Goal: Check status: Check status

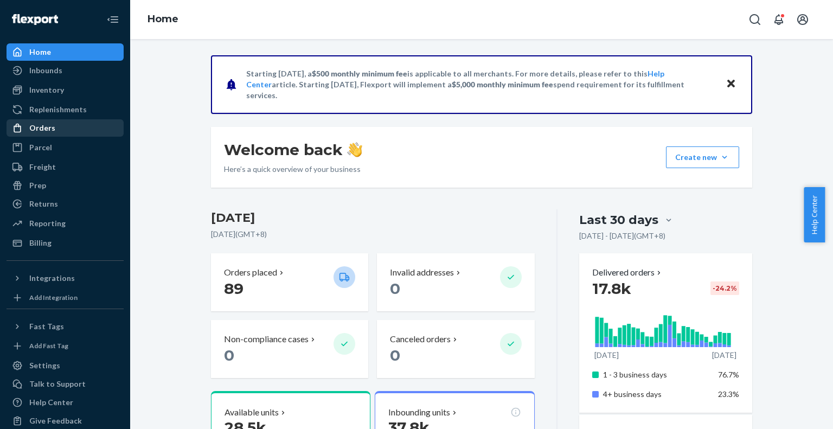
click at [41, 136] on div "Orders" at bounding box center [65, 127] width 115 height 15
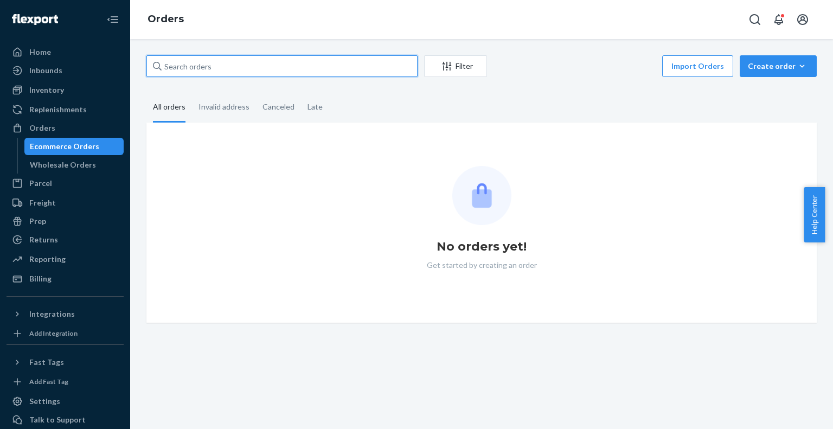
click at [219, 69] on input "text" at bounding box center [281, 66] width 271 height 22
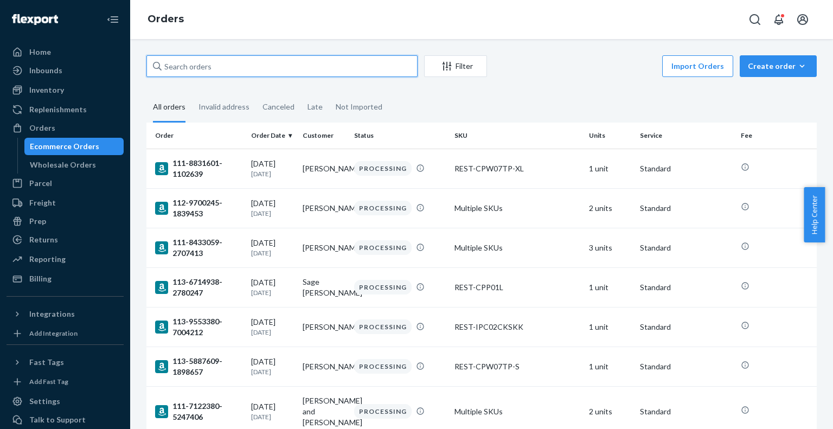
paste input "US25353723"
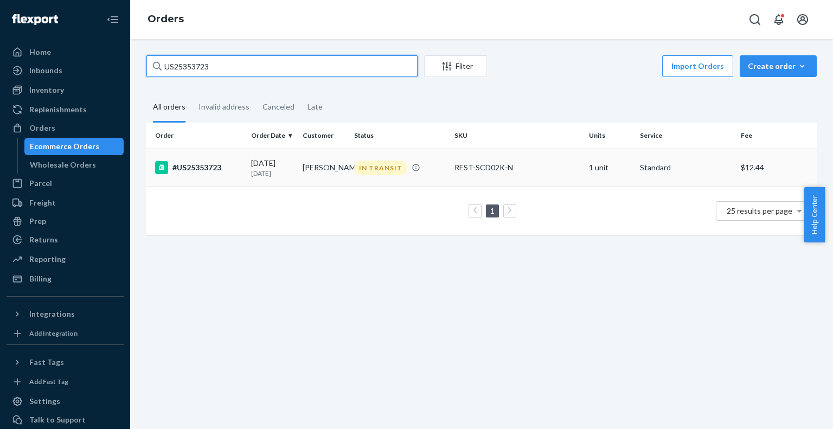
type input "US25353723"
click at [210, 169] on div "#US25353723" at bounding box center [198, 167] width 87 height 13
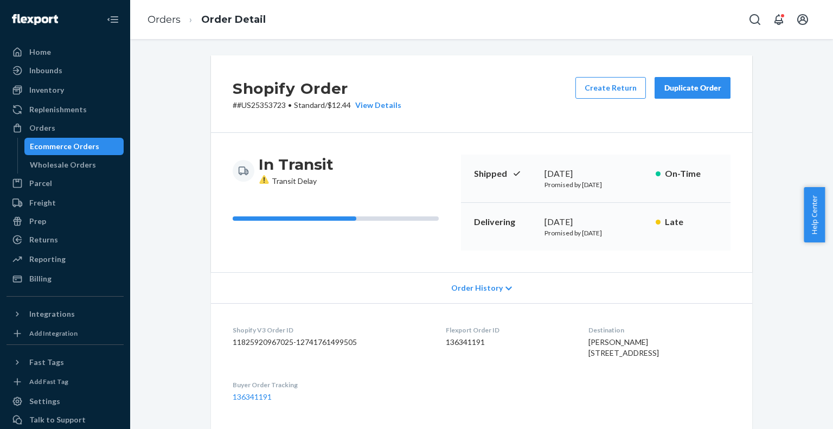
click at [458, 102] on div "Shopify Order # #US25353723 • Standard / $12.44 View Details Create Return Dupl…" at bounding box center [481, 94] width 541 height 78
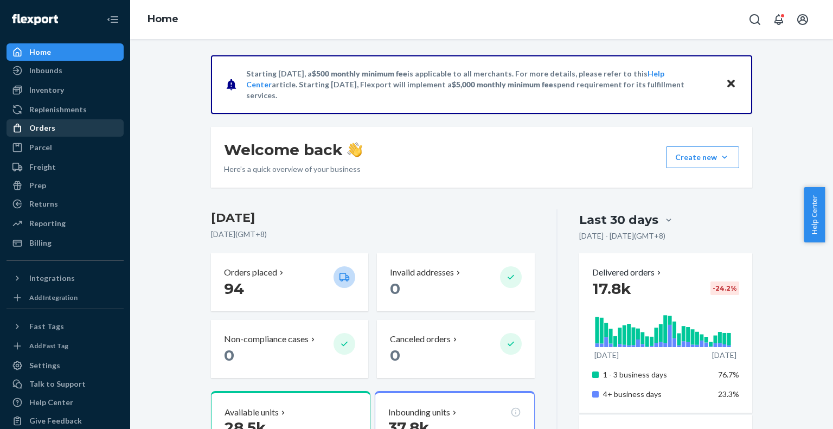
drag, startPoint x: 43, startPoint y: 128, endPoint x: 49, endPoint y: 125, distance: 6.1
click at [43, 128] on div "Orders" at bounding box center [42, 128] width 26 height 11
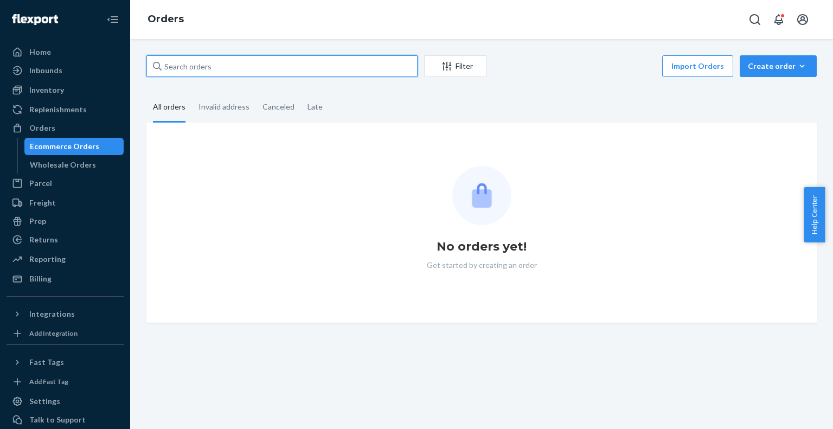
click at [261, 64] on input "text" at bounding box center [281, 66] width 271 height 22
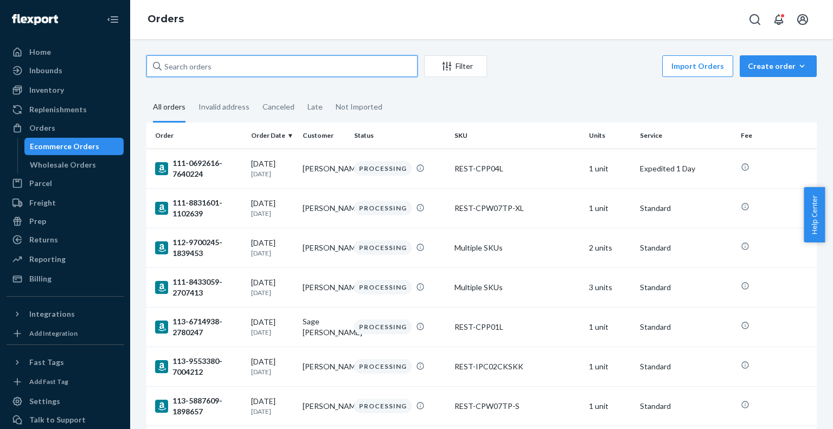
paste input "PD1564408"
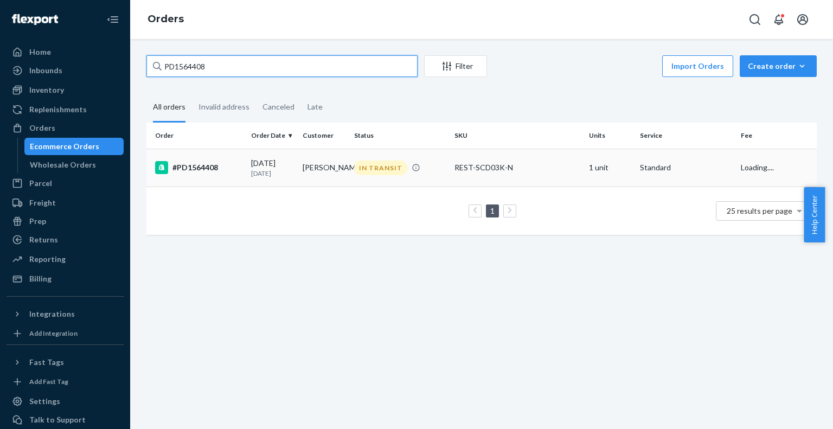
type input "PD1564408"
click at [208, 166] on div "#PD1564408" at bounding box center [198, 167] width 87 height 13
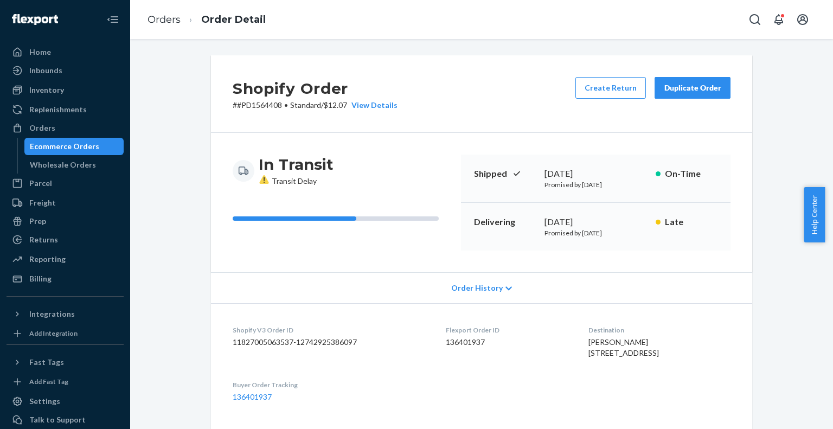
click at [474, 102] on div "Shopify Order # #PD1564408 • Standard / $12.07 View Details Create Return Dupli…" at bounding box center [481, 94] width 541 height 78
click at [473, 104] on div "Shopify Order # #PD1564408 • Standard / $12.07 View Details Create Return Dupli…" at bounding box center [481, 94] width 541 height 78
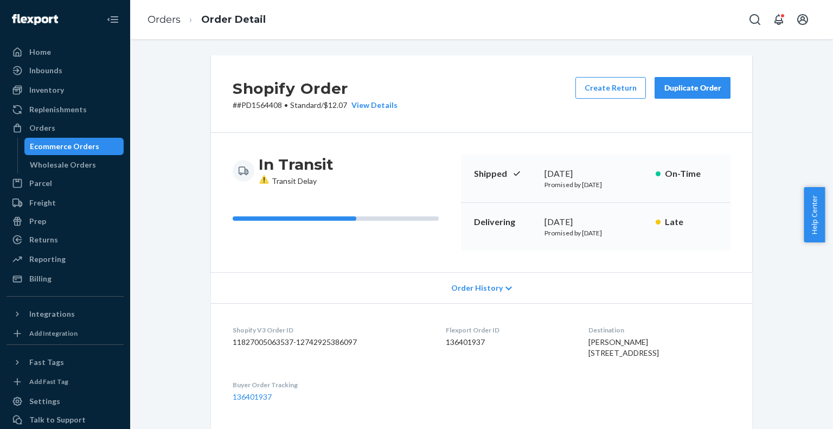
click at [473, 104] on div "Shopify Order # #PD1564408 • Standard / $12.07 View Details Create Return Dupli…" at bounding box center [481, 94] width 541 height 78
click at [497, 119] on div "Shopify Order # #PD1564408 • Standard / $12.07 View Details Create Return Dupli…" at bounding box center [481, 94] width 541 height 78
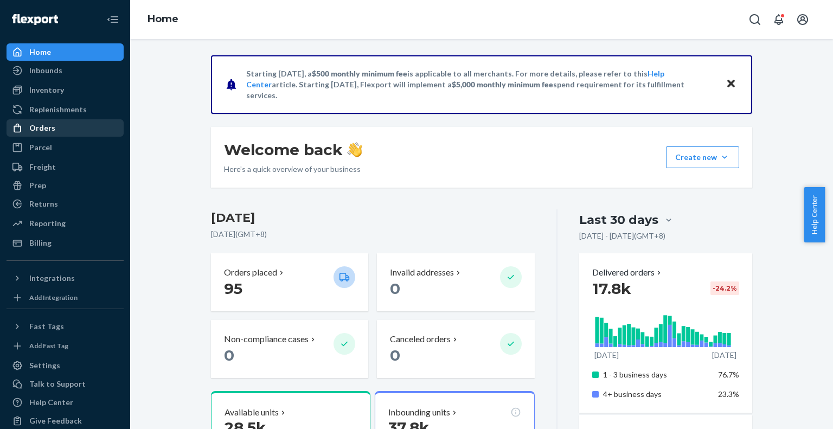
click at [42, 132] on div "Orders" at bounding box center [42, 128] width 26 height 11
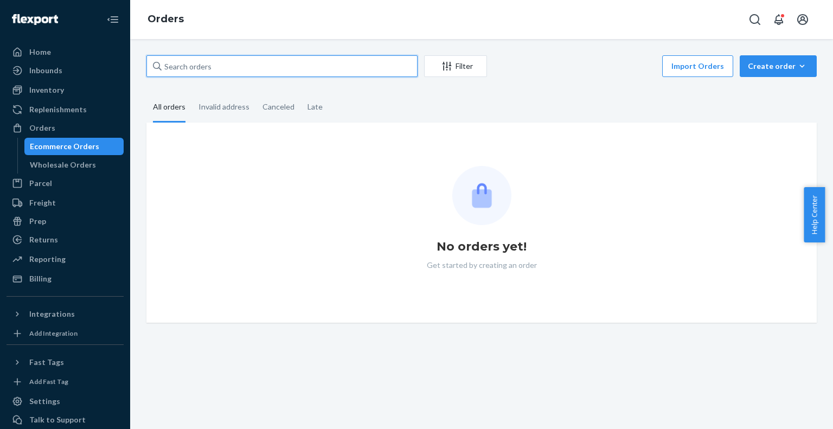
click at [216, 63] on input "text" at bounding box center [281, 66] width 271 height 22
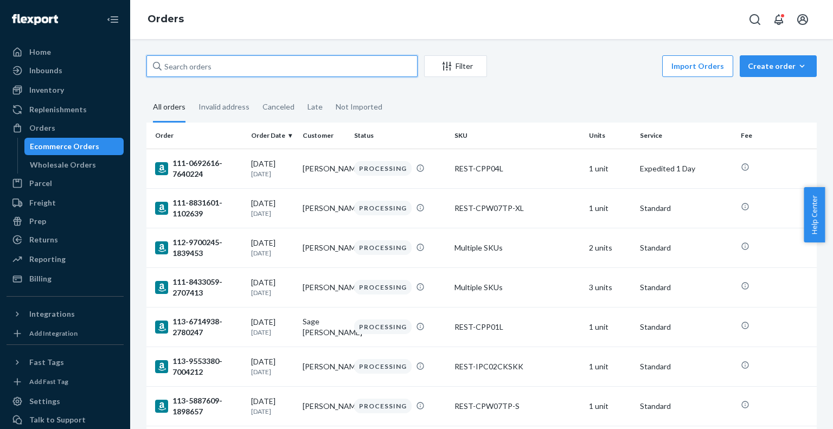
paste input "US25354137"
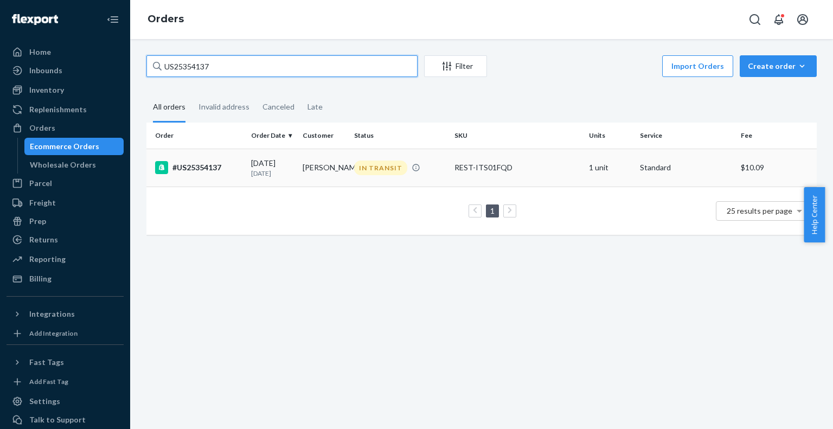
type input "US25354137"
click at [192, 169] on div "#US25354137" at bounding box center [198, 167] width 87 height 13
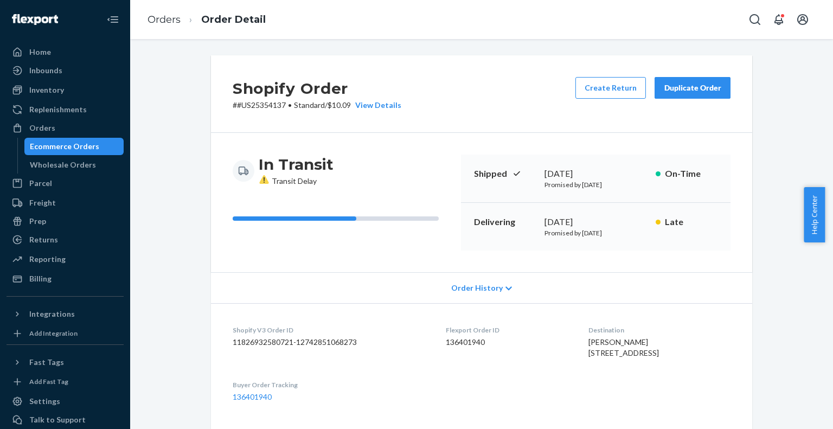
click at [458, 91] on div "Shopify Order # #US25354137 • Standard / $10.09 View Details Create Return Dupl…" at bounding box center [481, 94] width 541 height 78
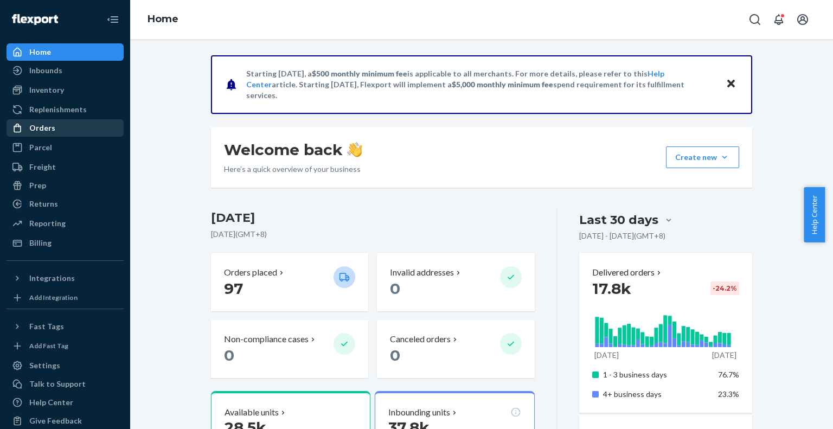
drag, startPoint x: 41, startPoint y: 125, endPoint x: 71, endPoint y: 121, distance: 30.1
click at [41, 125] on div "Orders" at bounding box center [42, 128] width 26 height 11
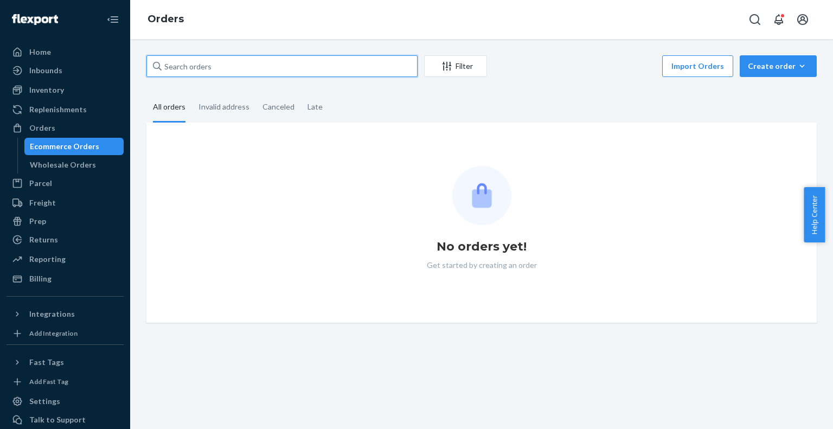
click at [286, 65] on input "text" at bounding box center [281, 66] width 271 height 22
paste input "US25354517"
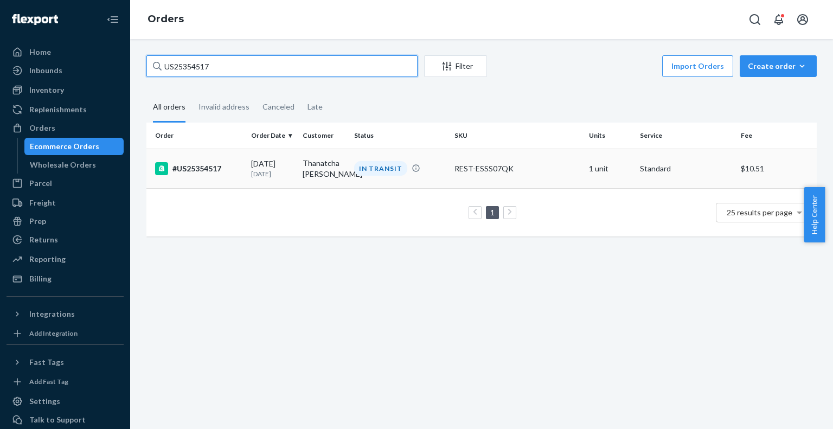
type input "US25354517"
click at [200, 168] on div "#US25354517" at bounding box center [198, 168] width 87 height 13
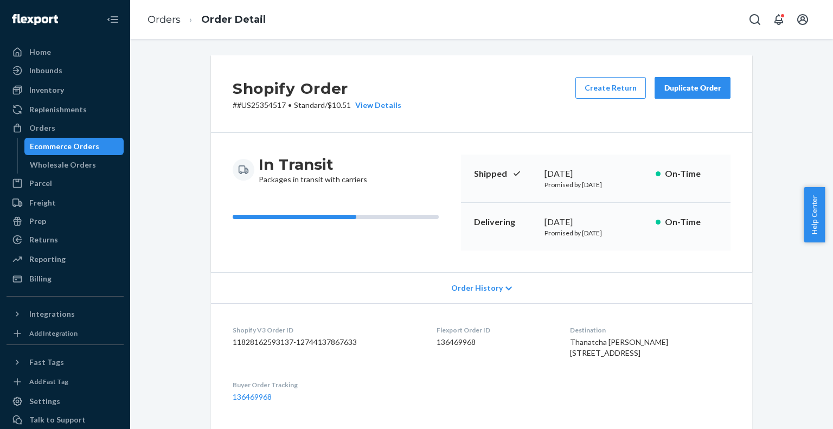
click at [496, 106] on div "Shopify Order # #US25354517 • Standard / $10.51 View Details Create Return Dupl…" at bounding box center [481, 94] width 541 height 78
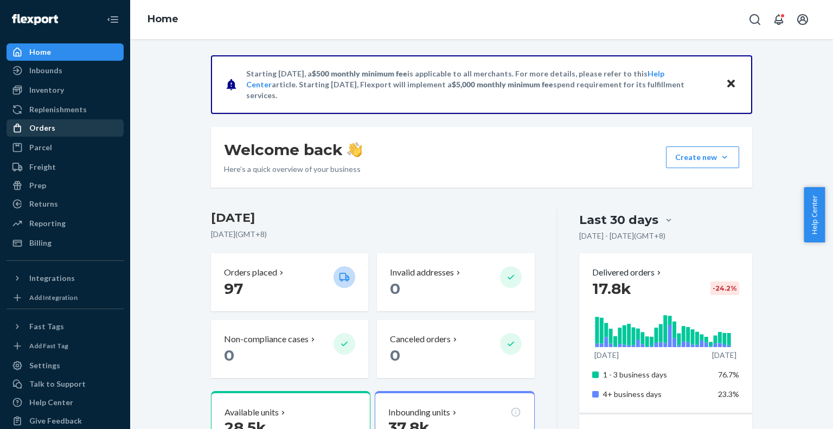
click at [43, 127] on div "Orders" at bounding box center [42, 128] width 26 height 11
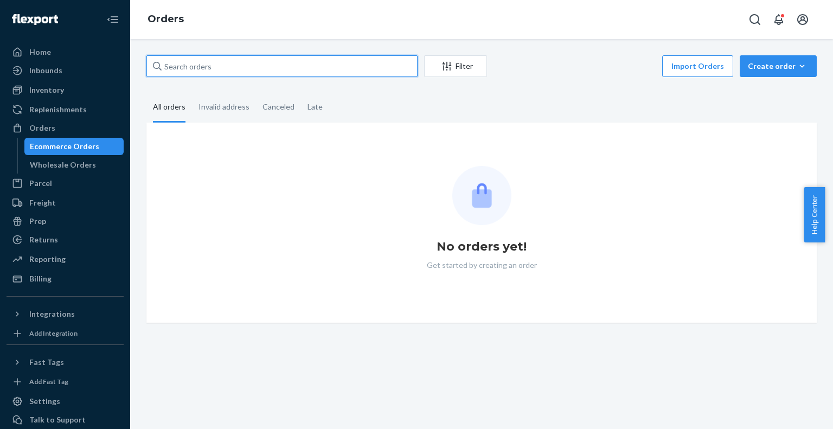
click at [278, 64] on input "text" at bounding box center [281, 66] width 271 height 22
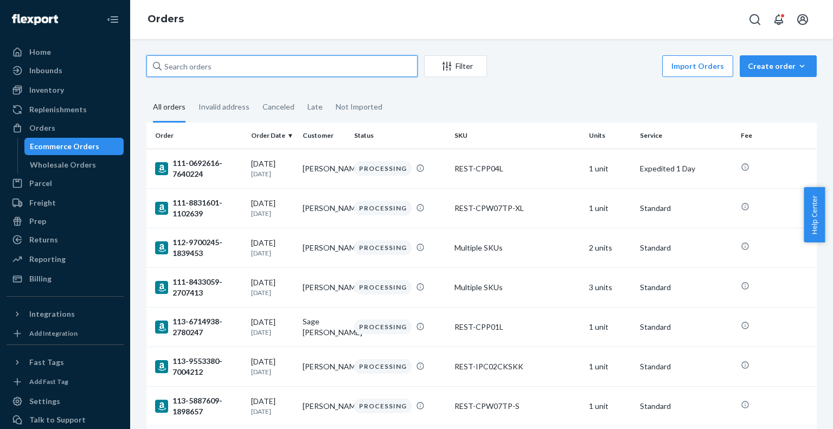
paste input "US25355244"
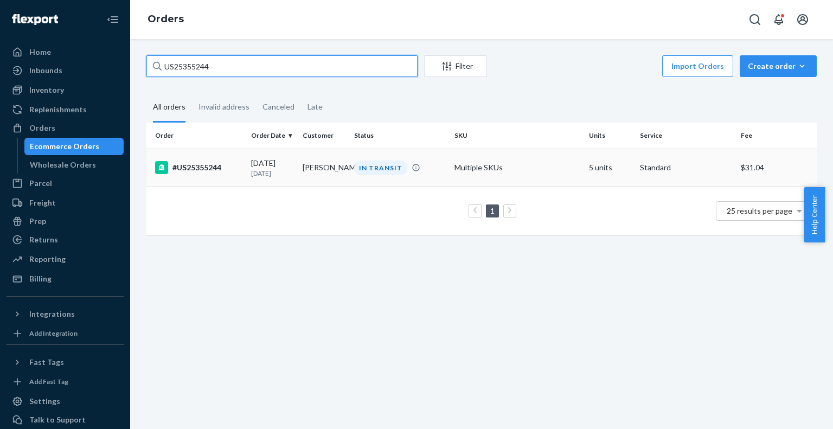
type input "US25355244"
click at [181, 169] on div "#US25355244" at bounding box center [198, 167] width 87 height 13
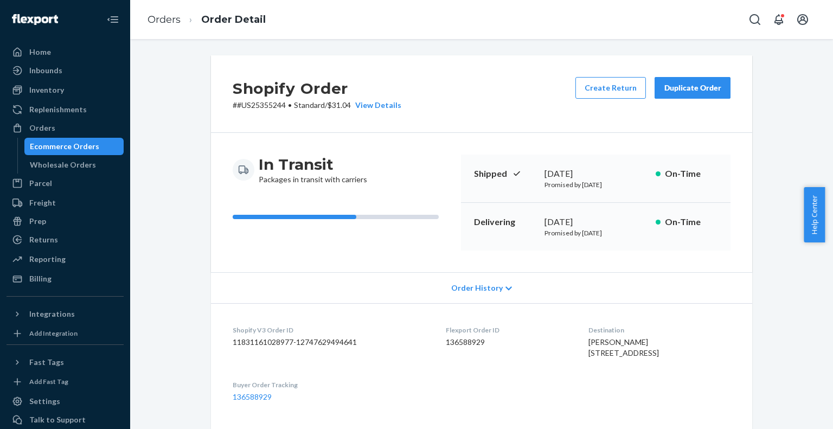
click at [480, 99] on div "Shopify Order # #US25355244 • Standard / $31.04 View Details Create Return Dupl…" at bounding box center [481, 94] width 541 height 78
